Goal: Task Accomplishment & Management: Complete application form

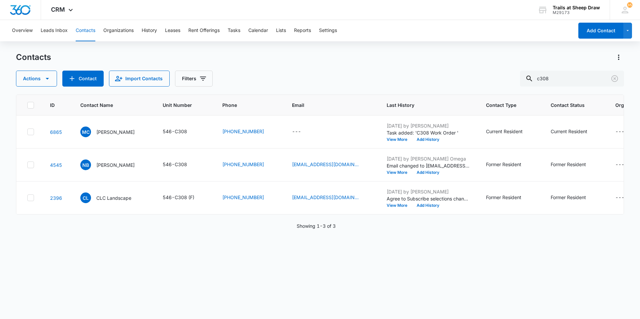
click at [86, 34] on button "Contacts" at bounding box center [86, 30] width 20 height 21
drag, startPoint x: 561, startPoint y: 80, endPoint x: 469, endPoint y: 86, distance: 91.3
click at [476, 87] on div "Contacts Actions Contact Import Contacts Filters c308 ID Contact Name Unit Numb…" at bounding box center [320, 185] width 608 height 267
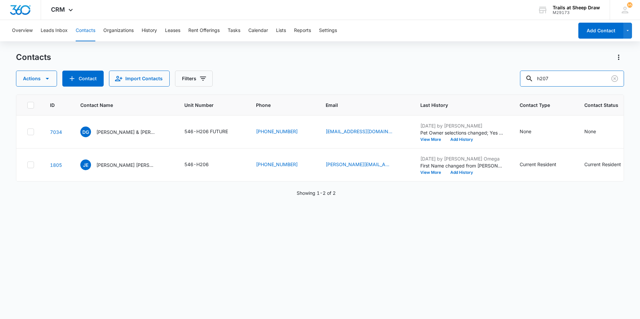
type input "h207"
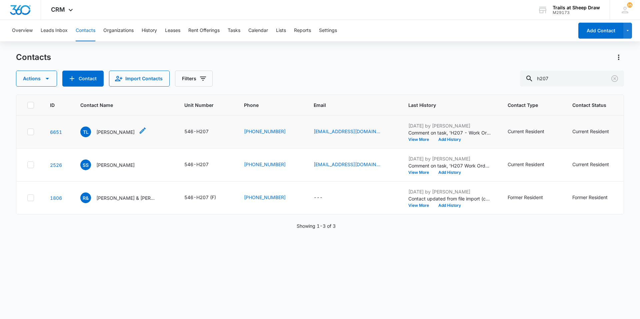
click at [111, 133] on p "Tyler Lewis" at bounding box center [115, 132] width 38 height 7
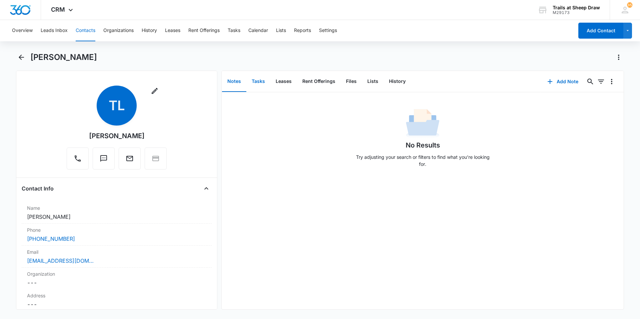
click at [258, 84] on button "Tasks" at bounding box center [258, 81] width 24 height 21
click at [560, 83] on button "Add Task" at bounding box center [563, 82] width 44 height 16
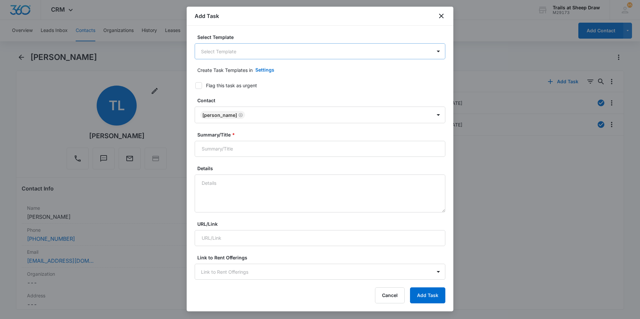
click at [261, 52] on body "CRM Apps Reputation Websites Forms CRM Email Social Content Ads Intelligence Fi…" at bounding box center [320, 159] width 640 height 319
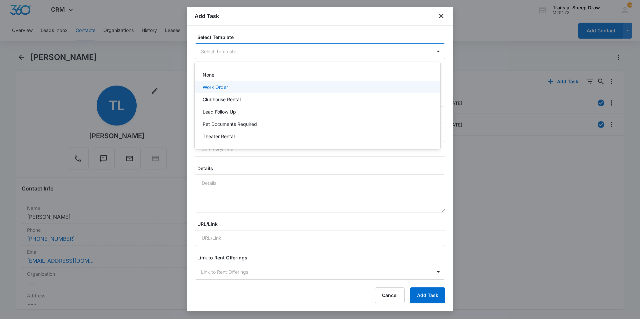
click at [234, 88] on div "Work Order" at bounding box center [317, 87] width 228 height 7
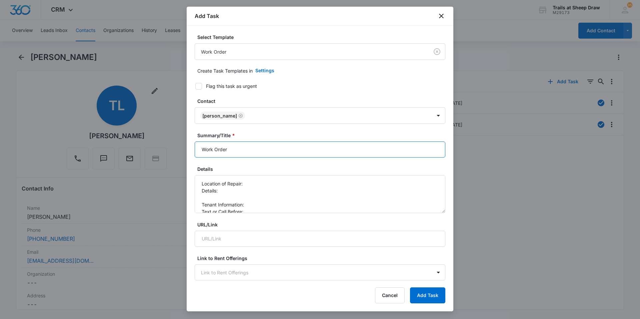
click at [200, 150] on input "Work Order" at bounding box center [320, 150] width 251 height 16
type input "H207 Work Order"
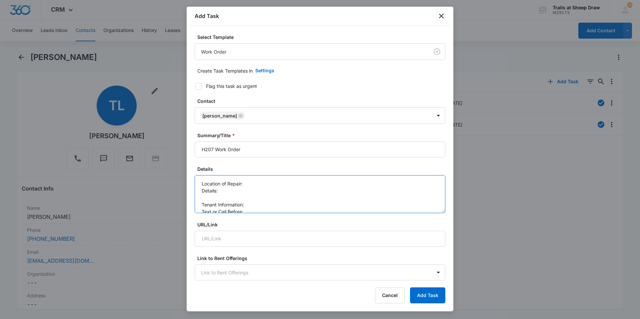
click at [271, 180] on textarea "Location of Repair: Details: Tenant Information: Text or Call Before:" at bounding box center [320, 194] width 251 height 38
click at [204, 198] on textarea "Location of Repair: Fridge Details: Tenant Information: Text or Call Before:" at bounding box center [320, 194] width 251 height 38
click at [250, 207] on textarea "Location of Repair: Fridge Details: *Fridge light bulb burnt out - please repla…" at bounding box center [320, 194] width 251 height 38
click at [256, 205] on textarea "Location of Repair: Fridge Details: *Fridge light bulb burnt out - please repla…" at bounding box center [320, 194] width 251 height 38
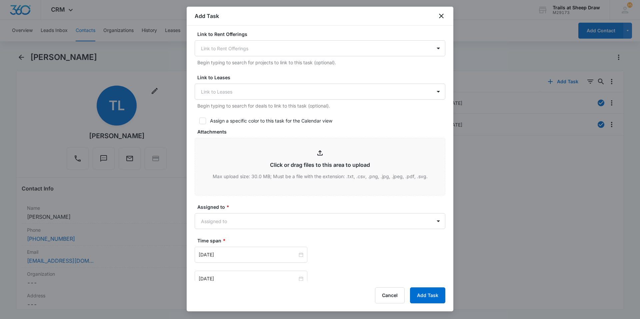
scroll to position [333, 0]
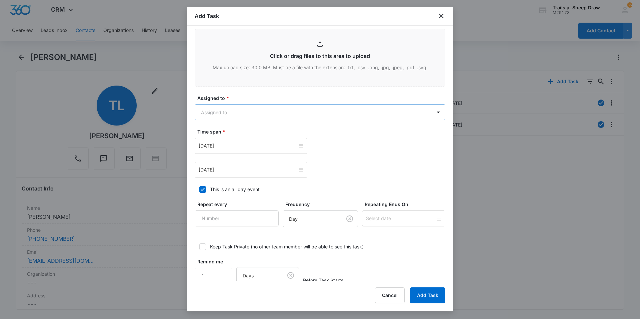
type textarea "Location of Repair: Fridge Details: *Fridge light bulb burnt out - please repla…"
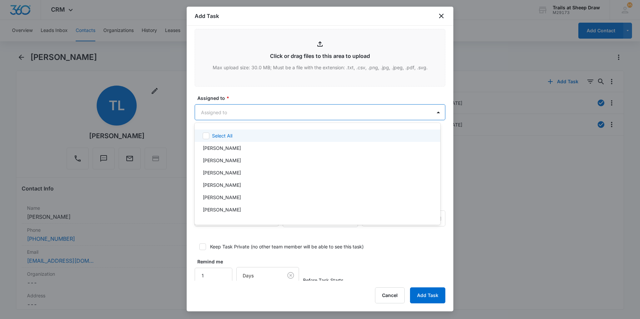
click at [231, 109] on body "CRM Apps Reputation Websites Forms CRM Email Social Content Ads Intelligence Fi…" at bounding box center [320, 159] width 640 height 319
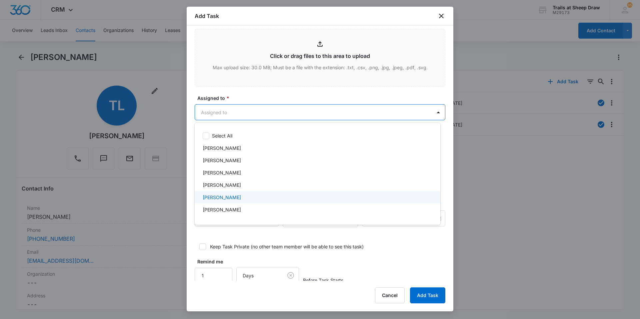
click at [228, 202] on div "[PERSON_NAME]" at bounding box center [318, 197] width 246 height 12
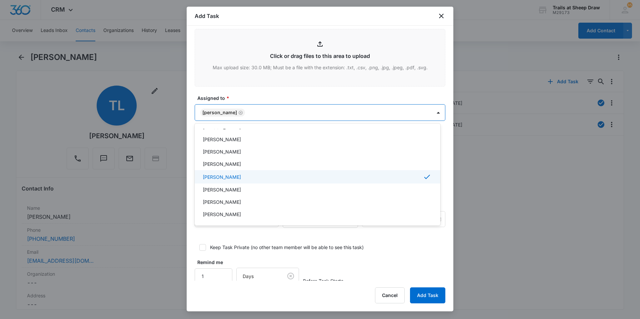
scroll to position [33, 0]
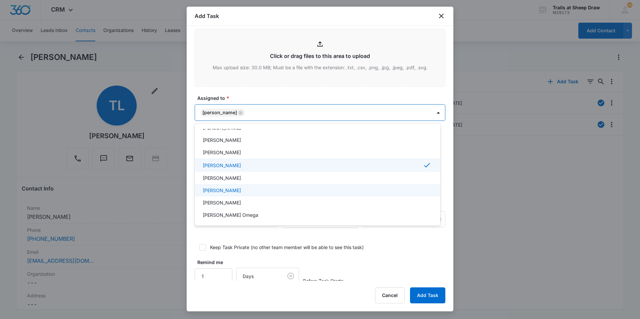
click at [234, 194] on p "Ethan Esparza-Escobar" at bounding box center [222, 190] width 38 height 7
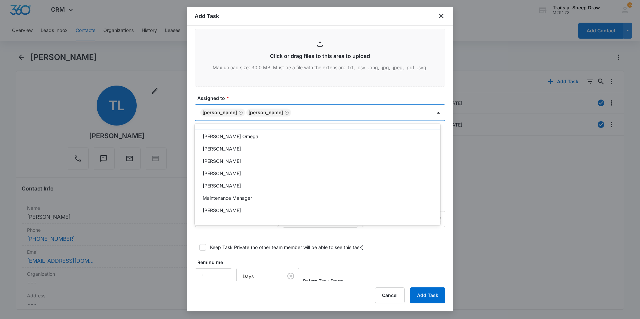
scroll to position [160, 0]
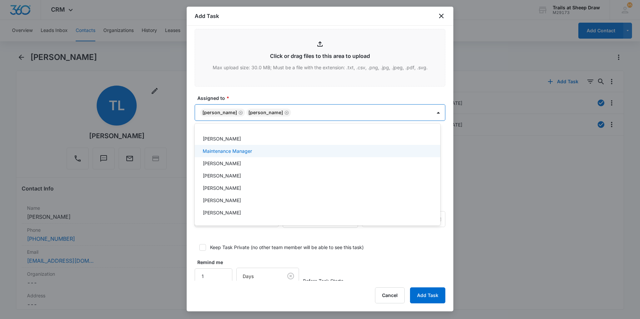
click at [386, 113] on div at bounding box center [320, 159] width 640 height 319
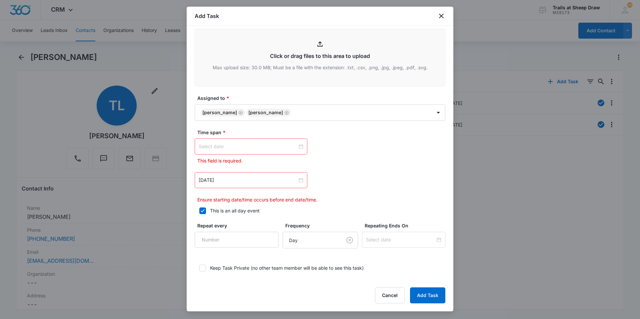
click at [300, 143] on div at bounding box center [251, 146] width 105 height 7
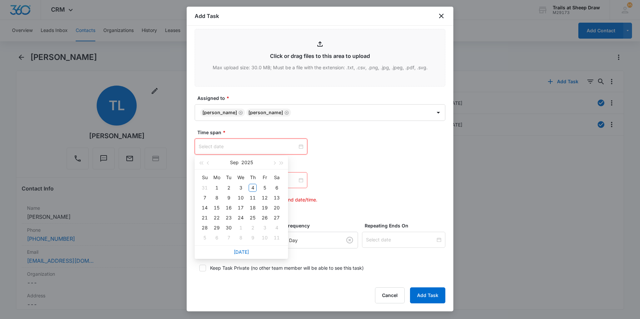
click at [300, 145] on div at bounding box center [251, 146] width 105 height 7
type input "Sep 4, 2025"
click at [252, 186] on div "4" at bounding box center [253, 188] width 8 height 8
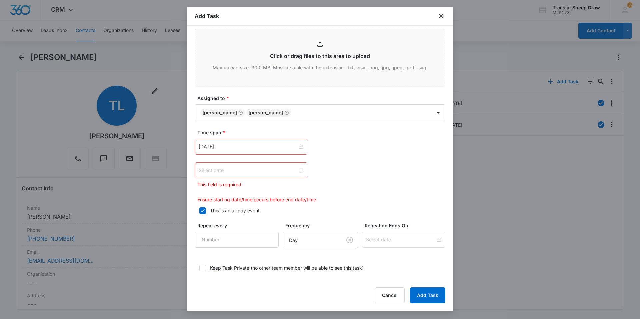
click at [300, 170] on div at bounding box center [251, 170] width 105 height 7
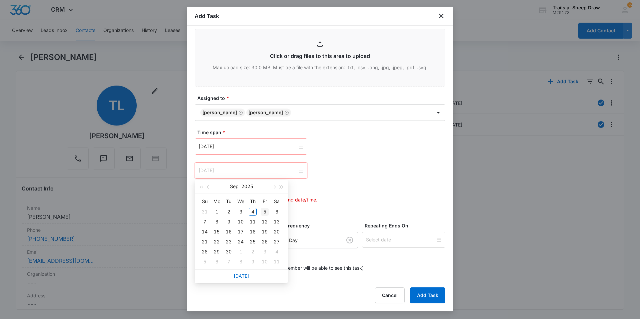
type input "Sep 5, 2025"
click at [264, 212] on div "5" at bounding box center [265, 212] width 8 height 8
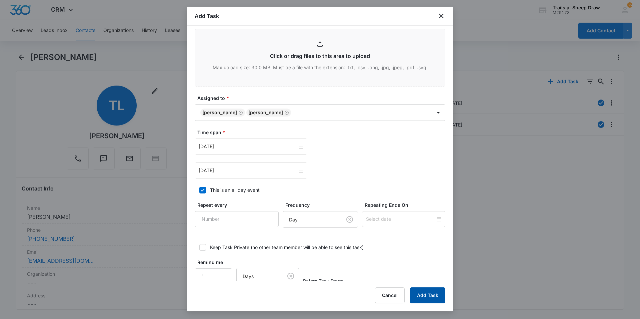
click at [430, 292] on button "Add Task" at bounding box center [427, 296] width 35 height 16
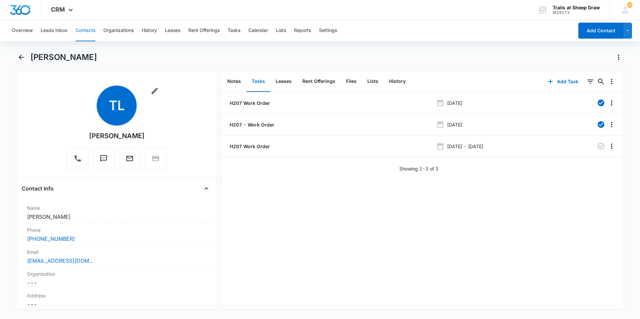
click at [87, 33] on button "Contacts" at bounding box center [86, 30] width 20 height 21
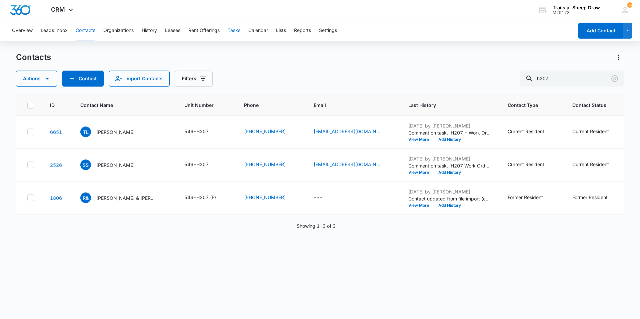
click at [238, 29] on button "Tasks" at bounding box center [234, 30] width 13 height 21
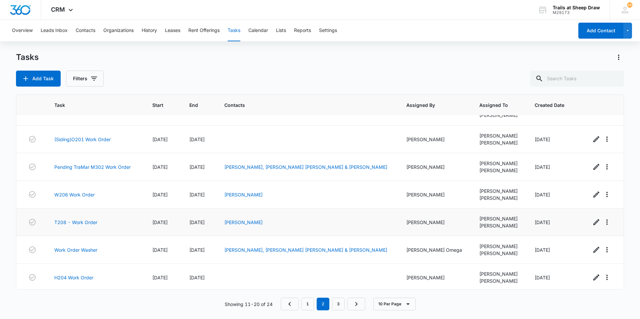
scroll to position [102, 0]
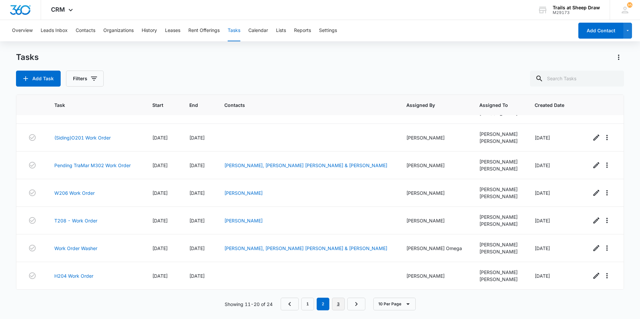
click at [337, 302] on link "3" at bounding box center [338, 304] width 13 height 13
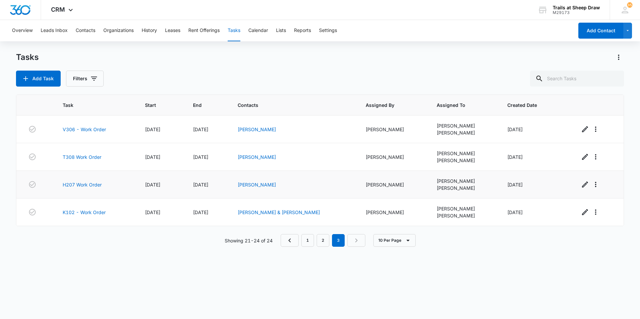
scroll to position [0, 0]
click at [322, 242] on link "2" at bounding box center [323, 240] width 13 height 13
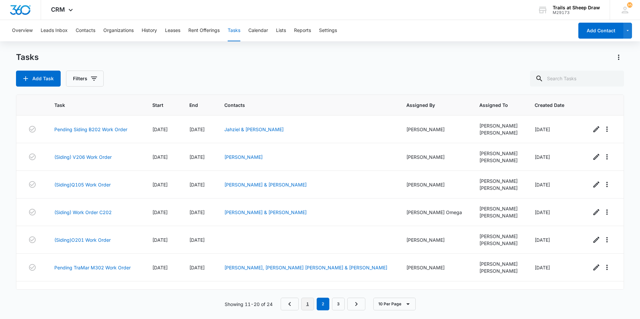
click at [310, 309] on link "1" at bounding box center [307, 304] width 13 height 13
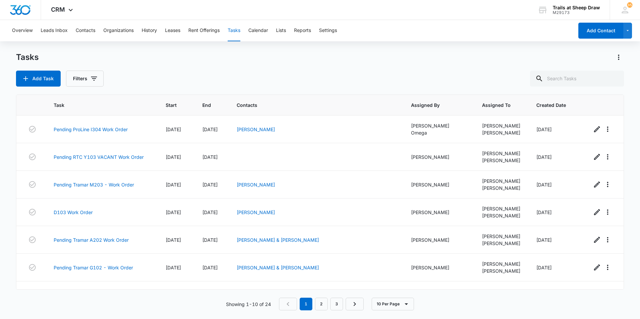
click at [240, 28] on button "Tasks" at bounding box center [234, 30] width 13 height 21
click at [87, 81] on button "Filters" at bounding box center [85, 79] width 38 height 16
click at [98, 158] on label "Complete" at bounding box center [112, 158] width 77 height 7
click at [74, 158] on input "Complete" at bounding box center [74, 158] width 0 height 0
radio input "false"
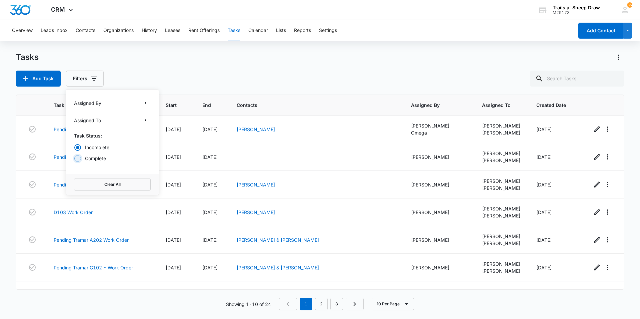
radio input "true"
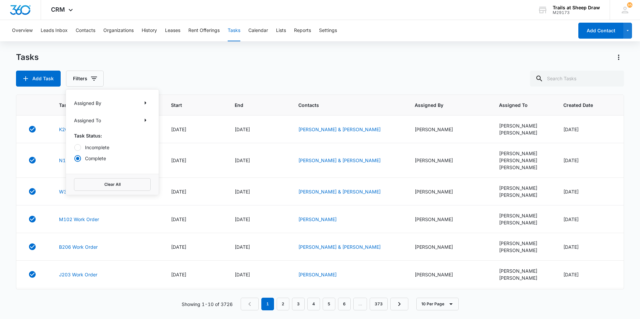
click at [180, 66] on div "Tasks Add Task Filters Assigned By Assigned To Task Status: Incomplete Complete…" at bounding box center [320, 69] width 608 height 35
click at [87, 159] on link "N104 Work Order" at bounding box center [78, 160] width 39 height 7
